Goal: Check status: Check status

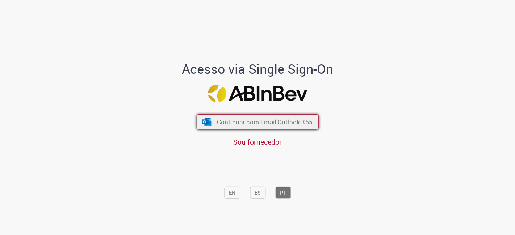
click at [270, 125] on span "Continuar com Email Outlook 365" at bounding box center [264, 122] width 96 height 8
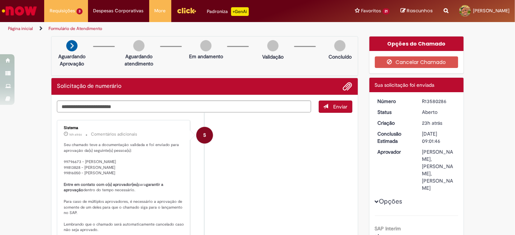
click at [425, 98] on div "R13580286" at bounding box center [439, 101] width 34 height 7
copy div "R13580286"
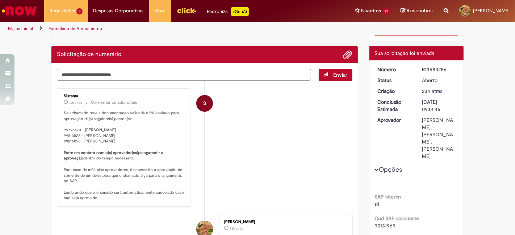
scroll to position [33, 0]
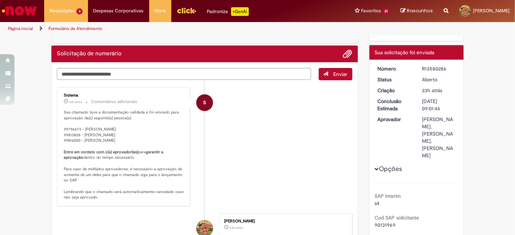
click at [209, 64] on div "Enviar S Sistema 16h atrás 16 horas atrás Comentários adicionais Seu chamado te…" at bounding box center [204, 201] width 306 height 276
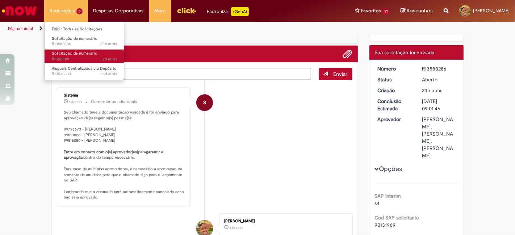
click at [87, 56] on span "9d atrás 9 dias atrás R13556191" at bounding box center [84, 59] width 65 height 6
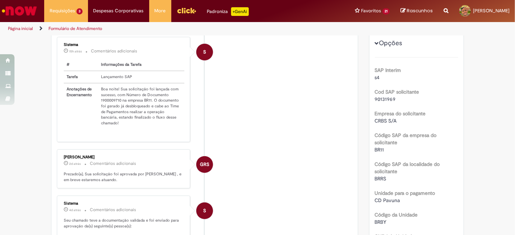
scroll to position [127, 0]
click at [108, 103] on td "Boa noite! Sua solicitação foi lançada com sucesso, com Número de Documento 190…" at bounding box center [141, 106] width 86 height 46
copy td "1900009710"
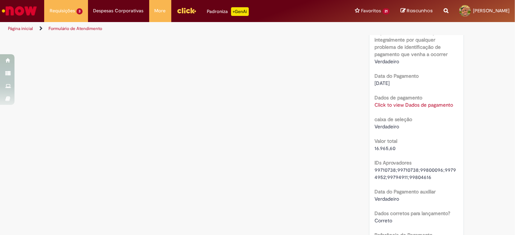
scroll to position [758, 0]
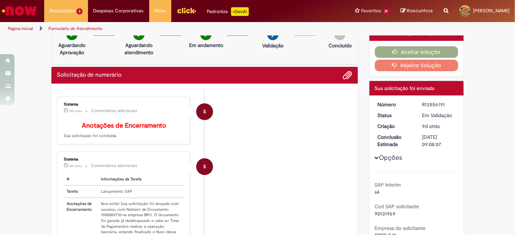
scroll to position [0, 0]
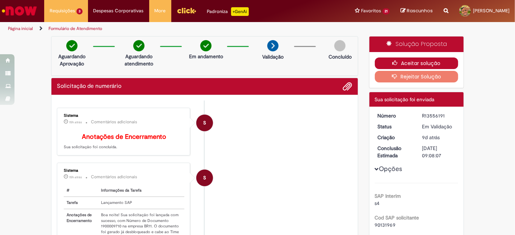
click at [430, 61] on button "Aceitar solução" at bounding box center [417, 64] width 84 height 12
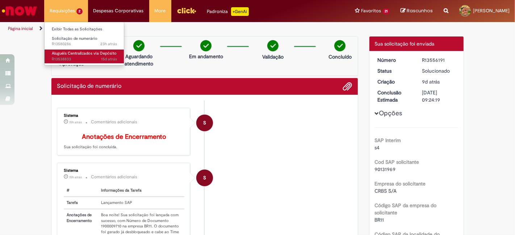
click at [93, 54] on span "Aluguéis Centralizados via Depósito" at bounding box center [84, 53] width 65 height 5
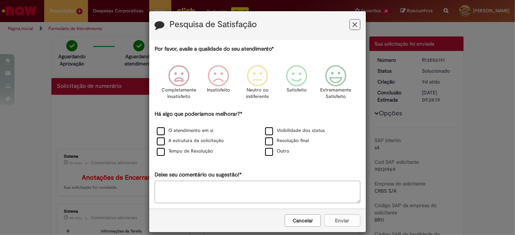
click at [353, 20] on button "Feedback" at bounding box center [354, 24] width 11 height 11
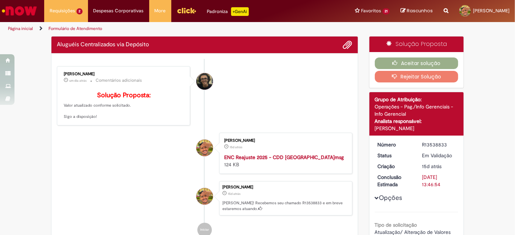
click at [234, 113] on li "[PERSON_NAME] um dia atrás um dia atrás Comentários adicionais Solução Proposta…" at bounding box center [204, 95] width 295 height 59
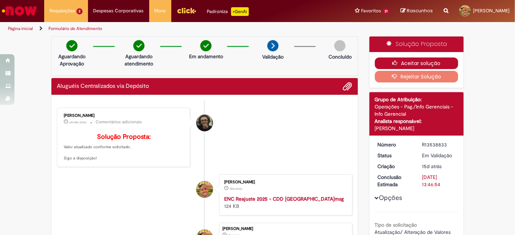
click at [394, 67] on button "Aceitar solução" at bounding box center [417, 64] width 84 height 12
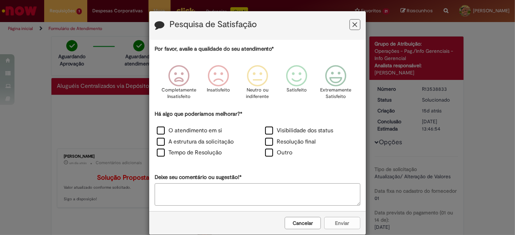
click at [354, 28] on button "Feedback" at bounding box center [354, 24] width 11 height 11
